Goal: Task Accomplishment & Management: Complete application form

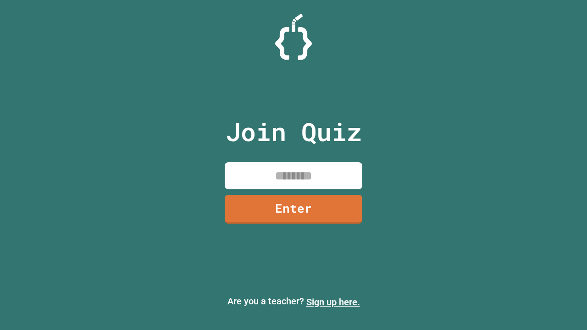
click at [333, 302] on link "Sign up here." at bounding box center [334, 302] width 54 height 11
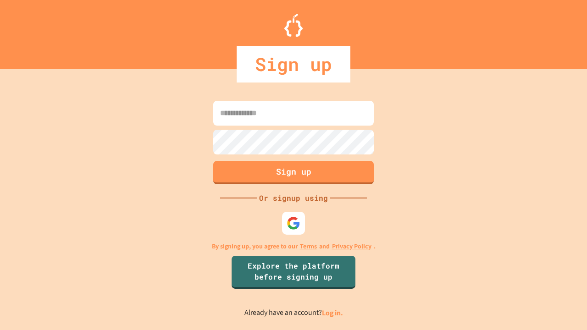
click at [333, 313] on link "Log in." at bounding box center [332, 313] width 21 height 10
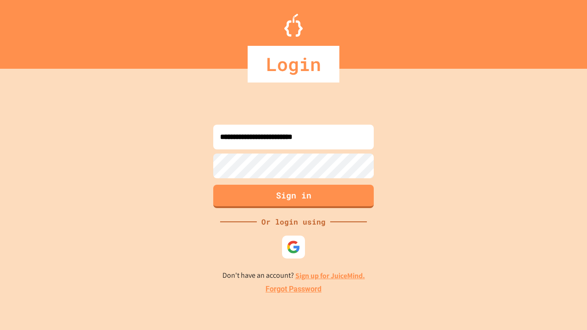
type input "**********"
